Goal: Task Accomplishment & Management: Manage account settings

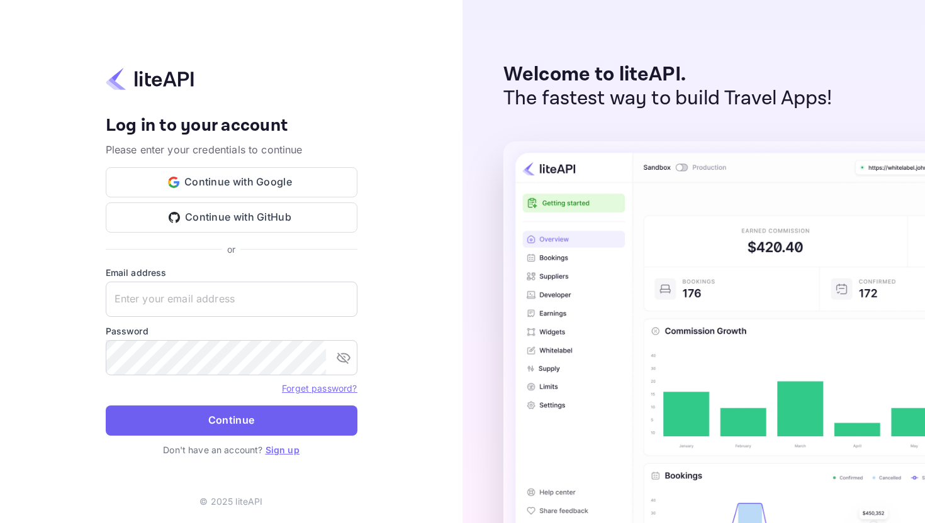
type input "harikrishnanmidhun2025@gmail.com"
click at [248, 421] on button "Continue" at bounding box center [232, 421] width 252 height 30
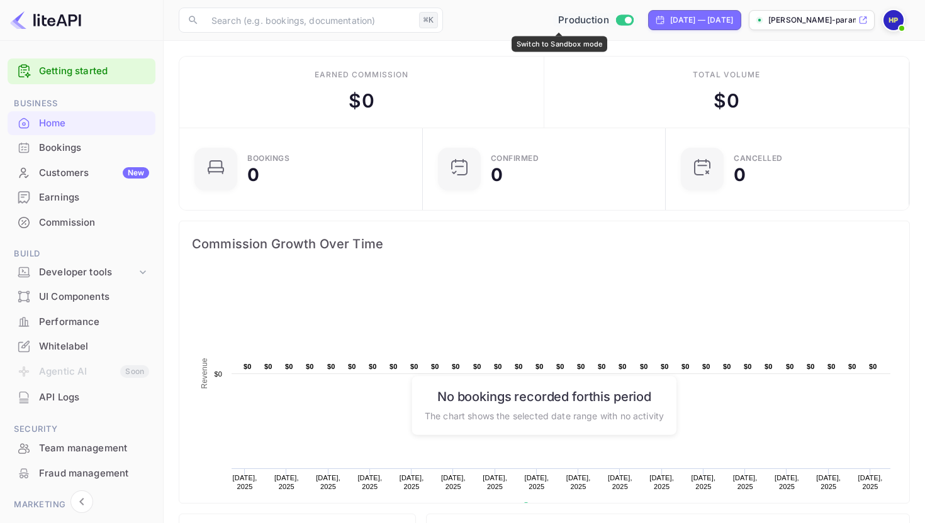
click at [615, 18] on input "Switch to Sandbox mode" at bounding box center [627, 20] width 25 height 8
checkbox input "false"
